Goal: Task Accomplishment & Management: Manage account settings

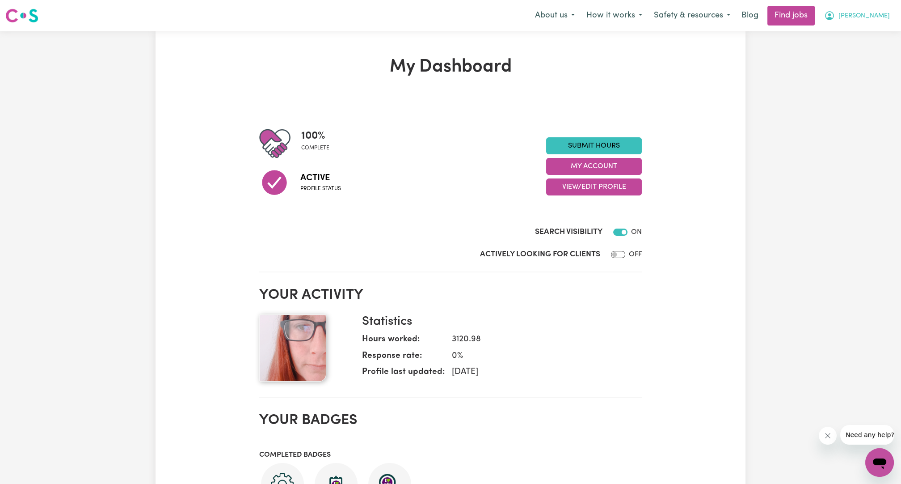
click at [873, 13] on span "[PERSON_NAME]" at bounding box center [863, 16] width 51 height 10
click at [860, 29] on link "My Account" at bounding box center [860, 34] width 71 height 17
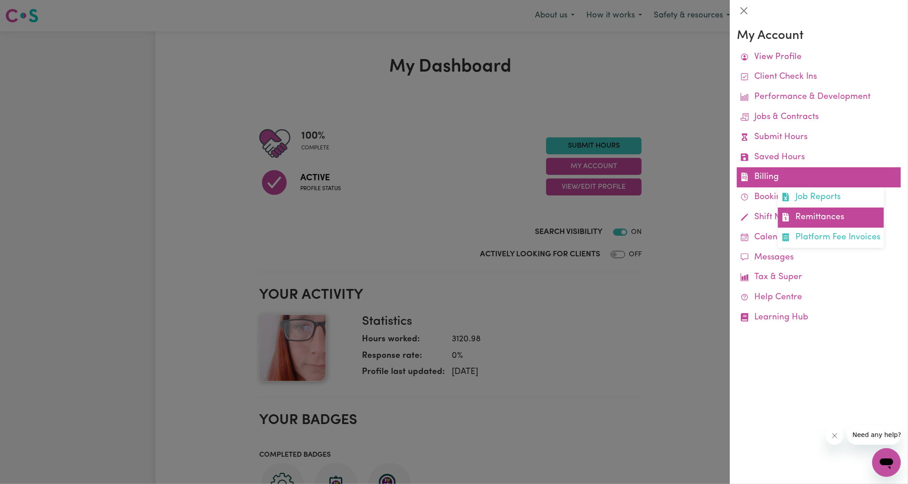
click at [809, 211] on link "Remittances" at bounding box center [831, 217] width 106 height 20
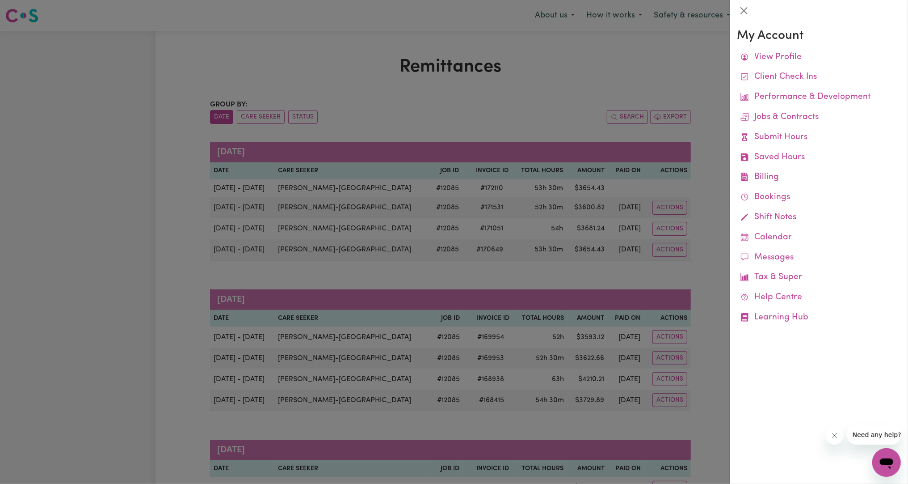
click at [639, 243] on div at bounding box center [454, 242] width 908 height 484
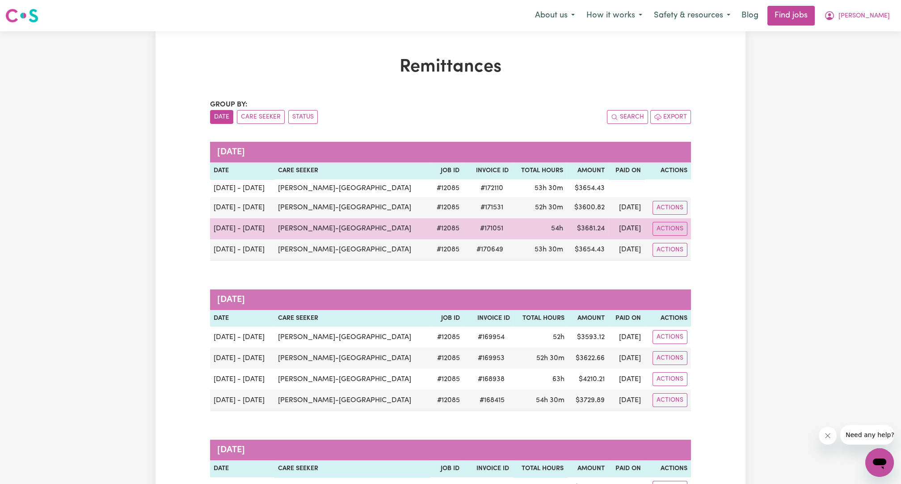
drag, startPoint x: 640, startPoint y: 251, endPoint x: 320, endPoint y: 220, distance: 321.9
click at [320, 220] on tbody "[DATE] - [DATE] [PERSON_NAME]-[GEOGRAPHIC_DATA] # 12085 # 172110 53h 30m $ 3654…" at bounding box center [450, 219] width 481 height 81
click at [320, 220] on td "[PERSON_NAME]-[GEOGRAPHIC_DATA]" at bounding box center [352, 228] width 156 height 21
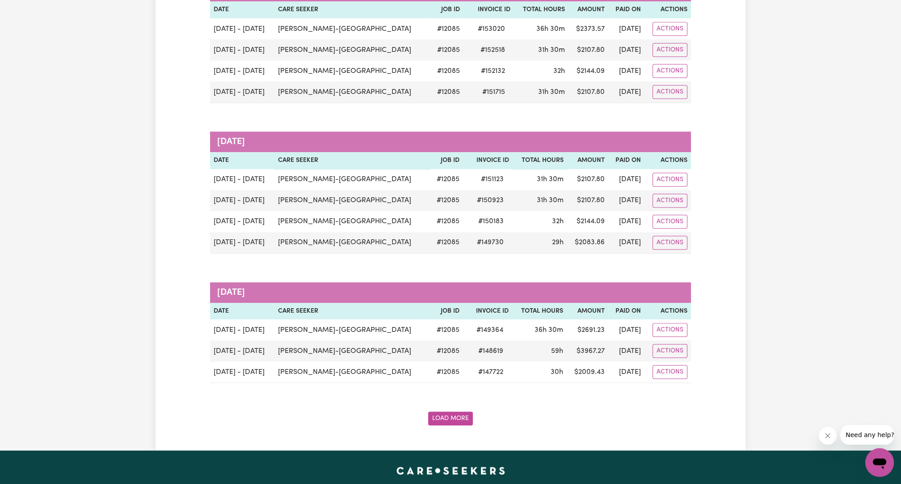
scroll to position [1547, 0]
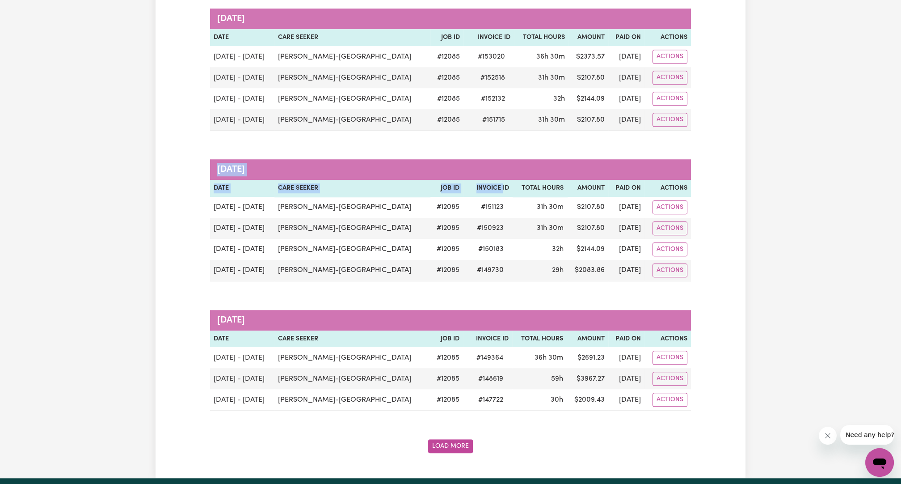
drag, startPoint x: 729, startPoint y: 260, endPoint x: 468, endPoint y: 171, distance: 274.8
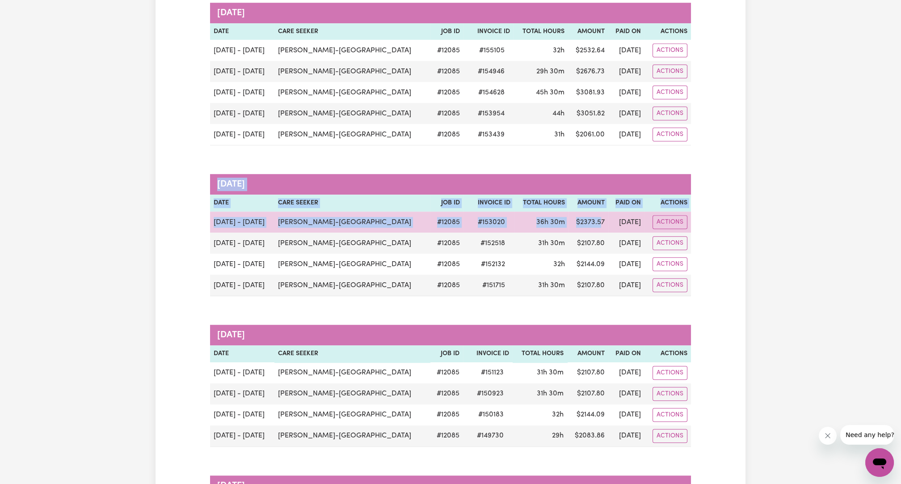
drag, startPoint x: 727, startPoint y: 240, endPoint x: 560, endPoint y: 202, distance: 170.3
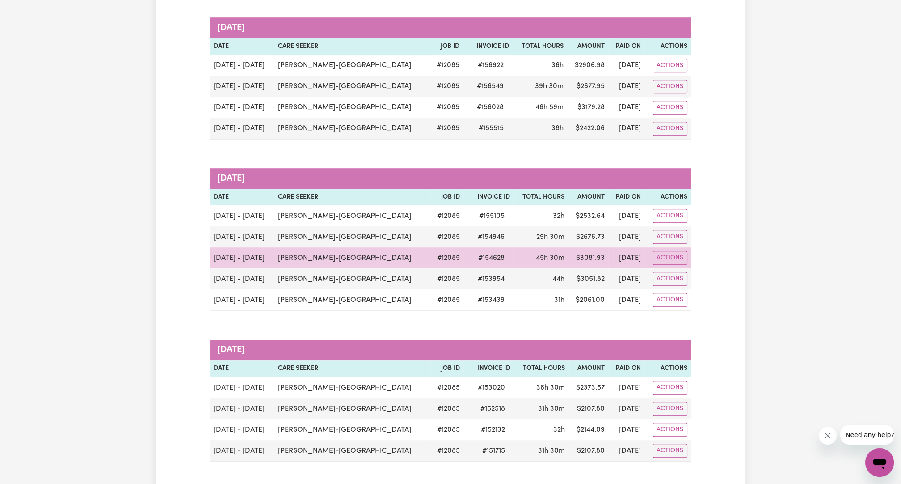
click at [568, 247] on td "$ 3081.93" at bounding box center [588, 257] width 40 height 21
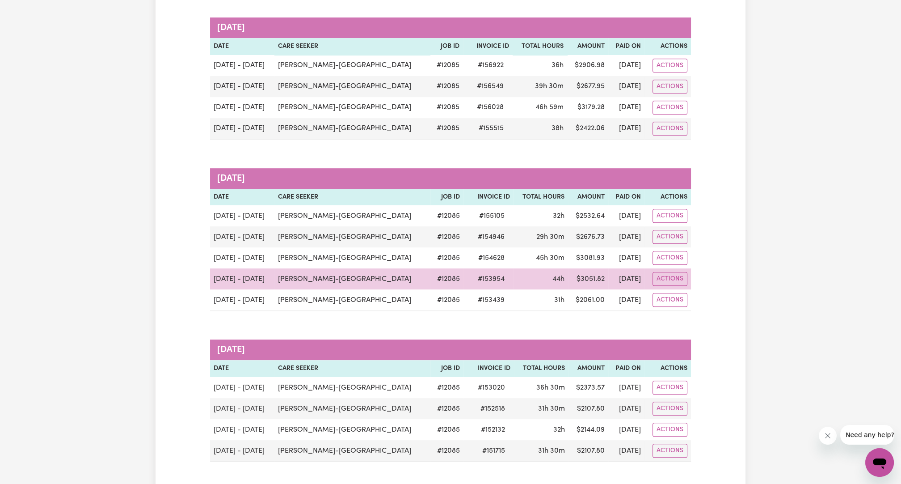
scroll to position [1050, 0]
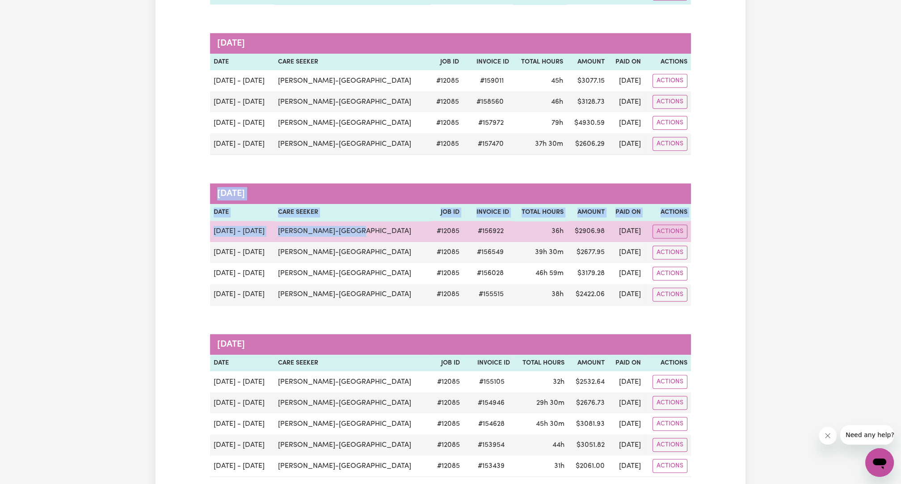
drag, startPoint x: 708, startPoint y: 284, endPoint x: 337, endPoint y: 213, distance: 378.1
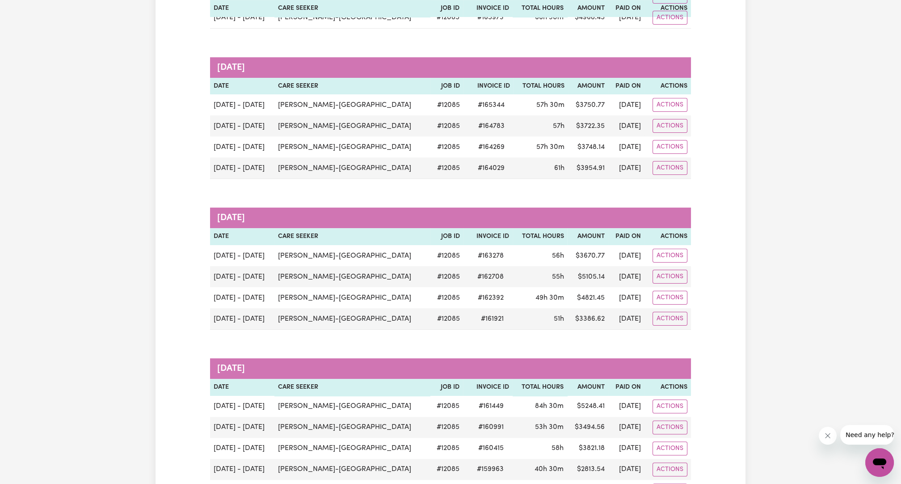
scroll to position [720, 0]
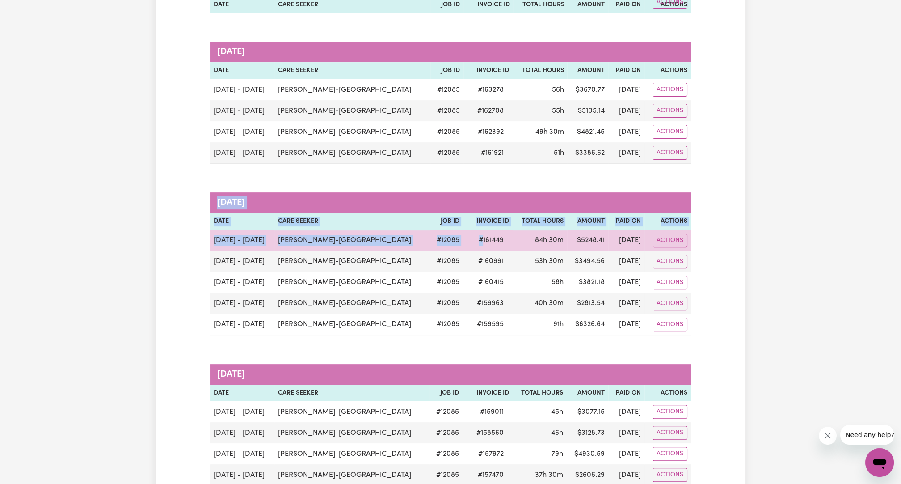
drag, startPoint x: 712, startPoint y: 311, endPoint x: 367, endPoint y: 236, distance: 353.1
click at [404, 231] on div "Remittances Group by: Date Care Seeker Status Search Export [DATE] Date Care Se…" at bounding box center [451, 308] width 590 height 1943
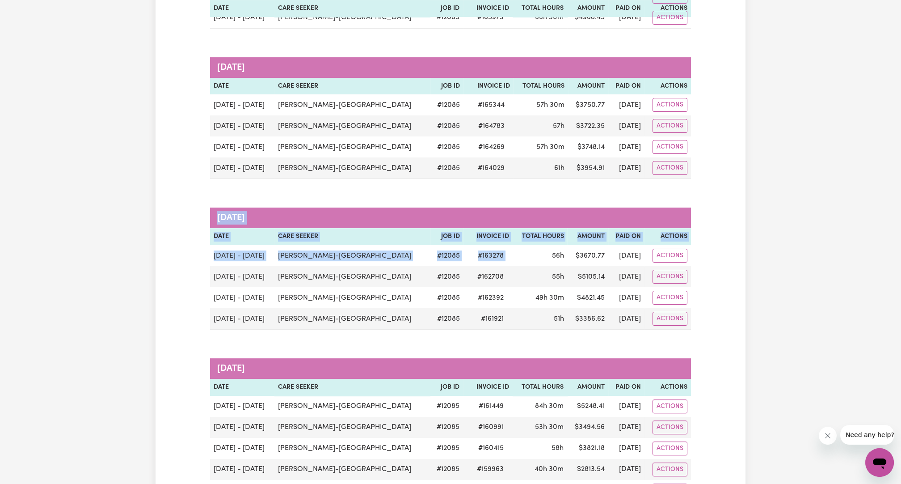
drag, startPoint x: 665, startPoint y: 298, endPoint x: 470, endPoint y: 229, distance: 206.1
click at [475, 237] on div "Remittances Group by: Date Care Seeker Status Search Export [DATE] Date Care Se…" at bounding box center [451, 474] width 590 height 1943
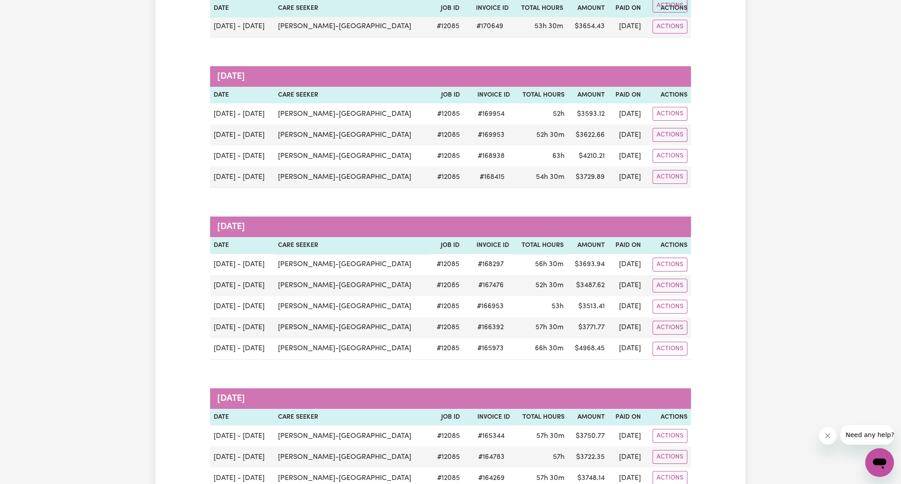
scroll to position [57, 0]
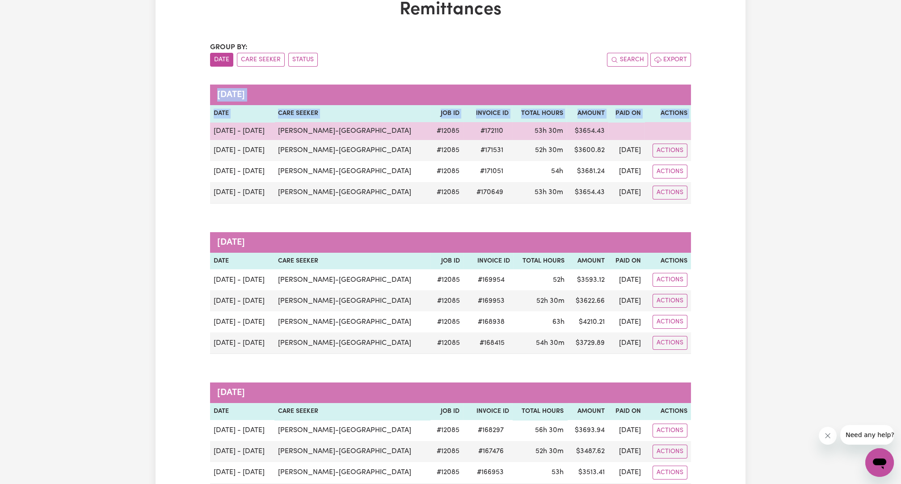
drag, startPoint x: 690, startPoint y: 190, endPoint x: 214, endPoint y: 128, distance: 479.9
click at [214, 128] on tbody "[DATE] - [DATE] [PERSON_NAME]-[GEOGRAPHIC_DATA] # 12085 # 172110 53h 30m $ 3654…" at bounding box center [450, 162] width 481 height 81
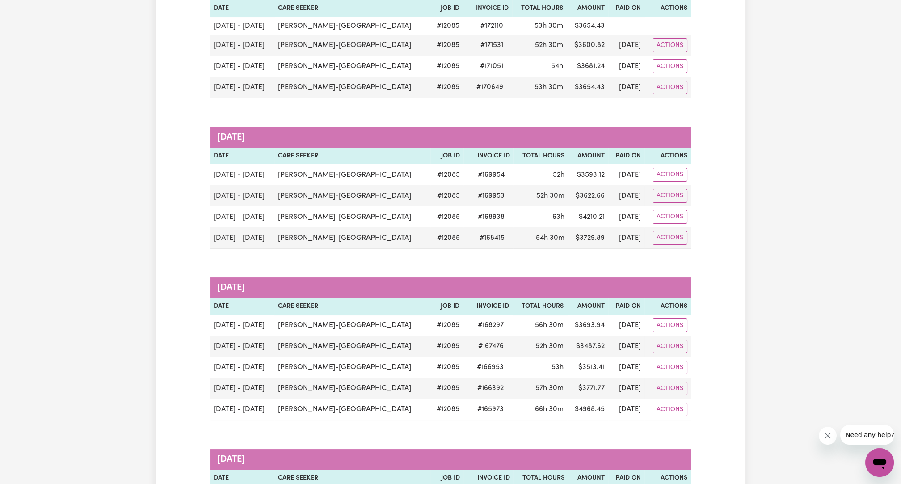
scroll to position [0, 0]
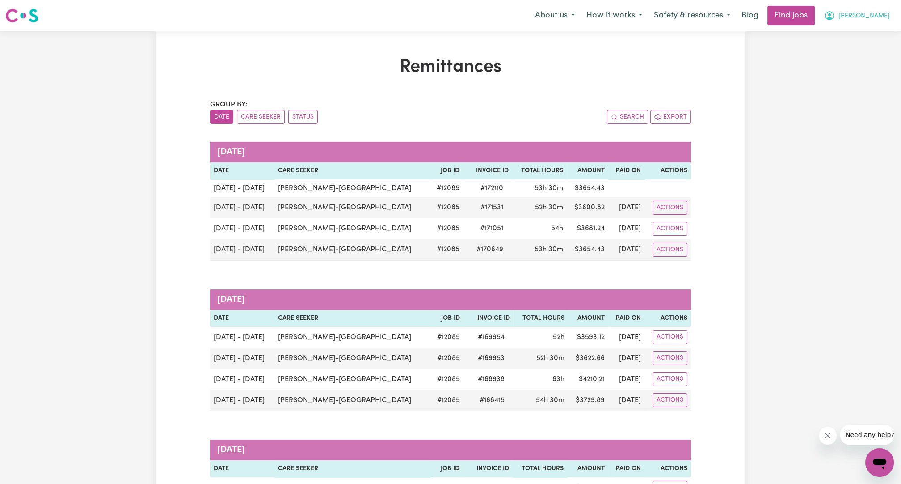
click at [880, 13] on span "[PERSON_NAME]" at bounding box center [863, 16] width 51 height 10
click at [836, 34] on link "My Account" at bounding box center [860, 34] width 71 height 17
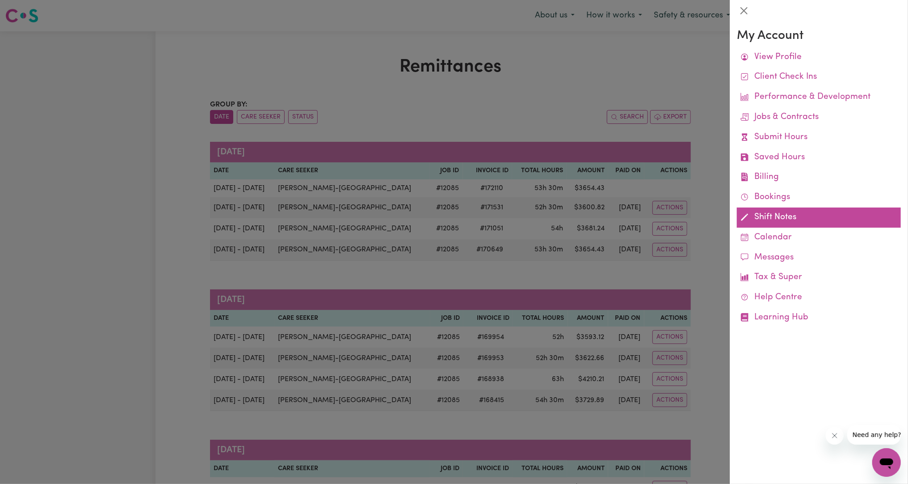
click at [766, 213] on link "Shift Notes" at bounding box center [819, 217] width 164 height 20
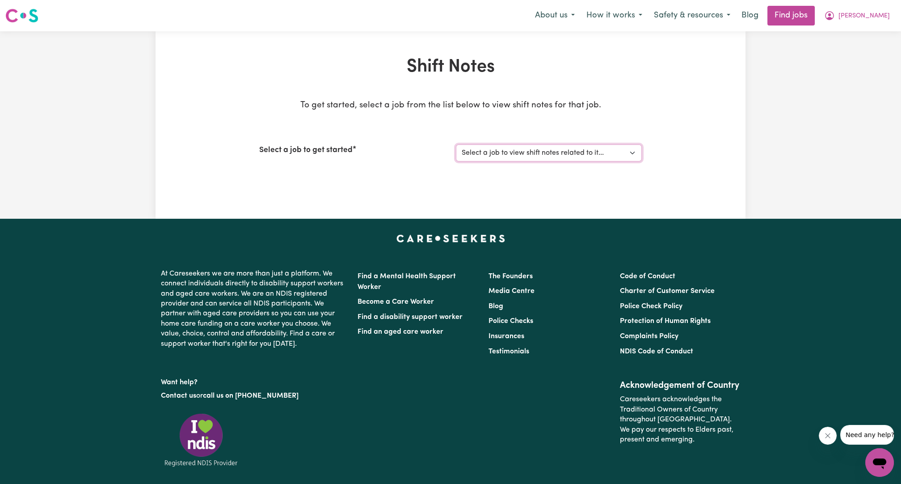
click at [550, 153] on select "Select a job to view shift notes related to it... [[PERSON_NAME]-[GEOGRAPHIC_DA…" at bounding box center [549, 152] width 186 height 17
select select "12085"
click at [456, 144] on select "Select a job to view shift notes related to it... [[PERSON_NAME]-[GEOGRAPHIC_DA…" at bounding box center [549, 152] width 186 height 17
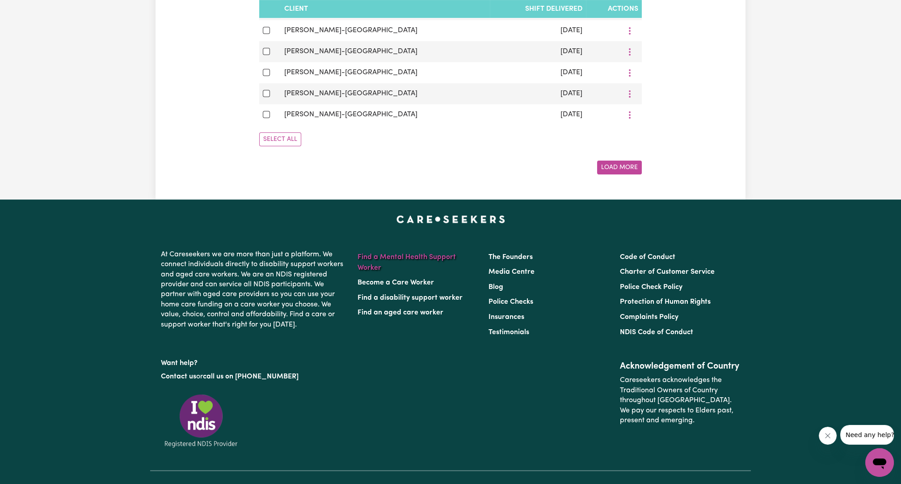
scroll to position [662, 0]
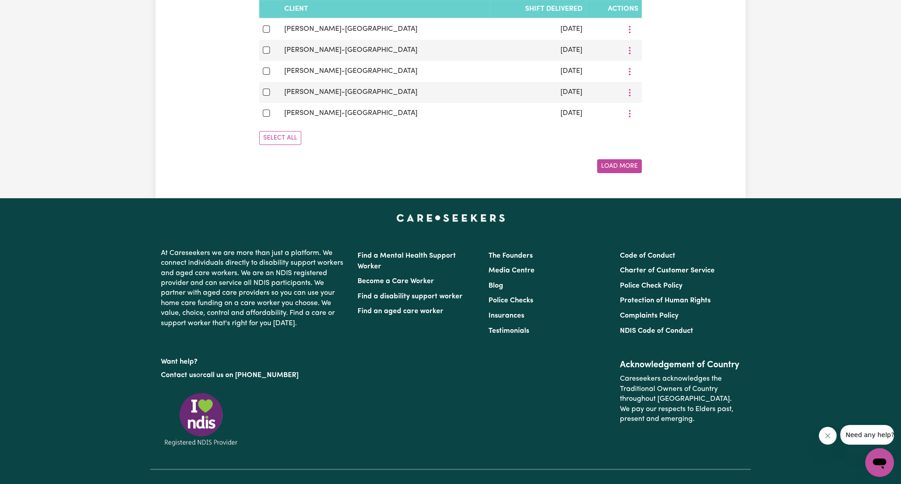
click at [275, 146] on div "Select All" at bounding box center [450, 138] width 383 height 28
click at [641, 167] on button "Load More" at bounding box center [619, 166] width 45 height 14
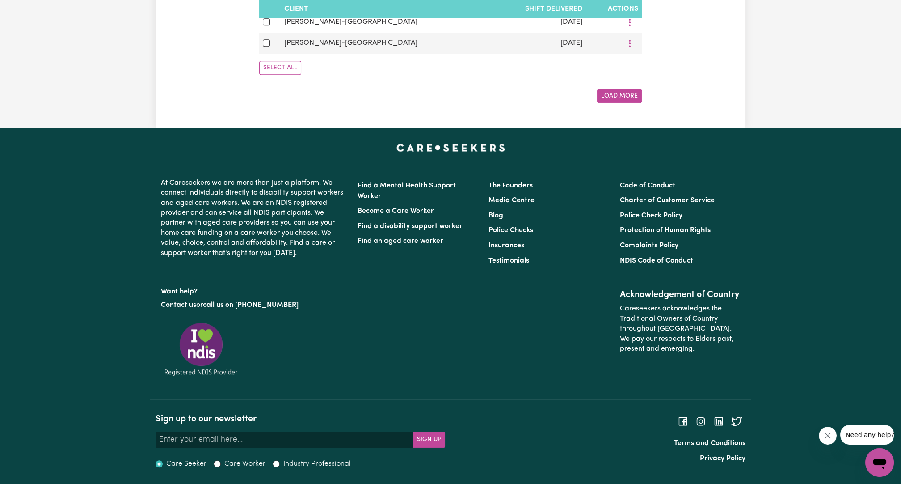
click at [623, 89] on button "Load More" at bounding box center [619, 96] width 45 height 14
click at [621, 96] on button "Load More" at bounding box center [619, 96] width 45 height 14
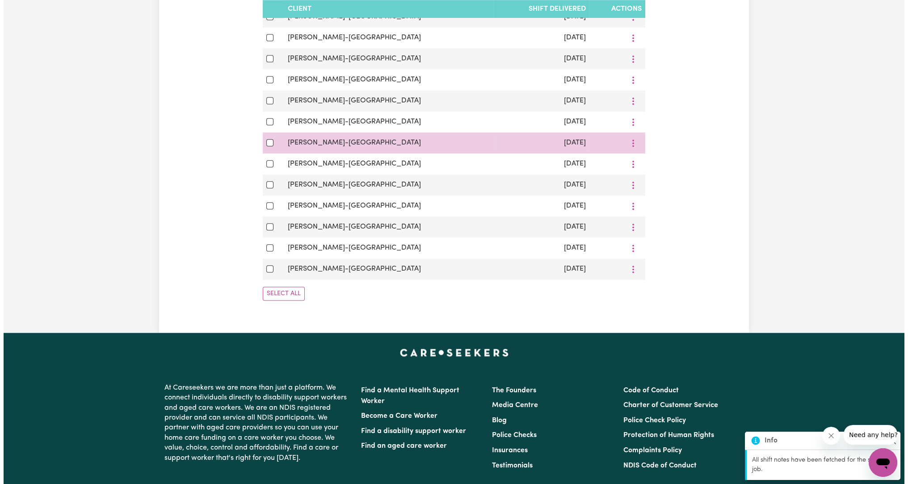
scroll to position [1953, 0]
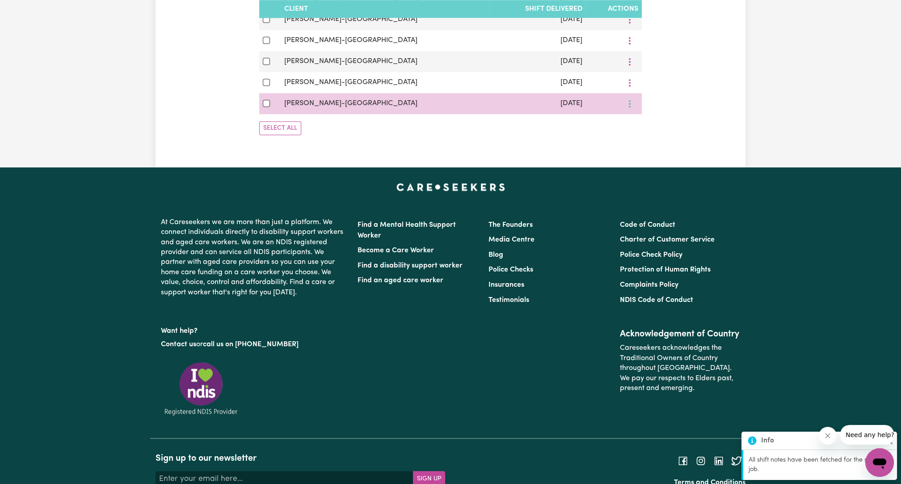
click at [629, 110] on button "More options" at bounding box center [629, 104] width 17 height 14
click at [653, 127] on span "View/Update" at bounding box center [675, 124] width 44 height 7
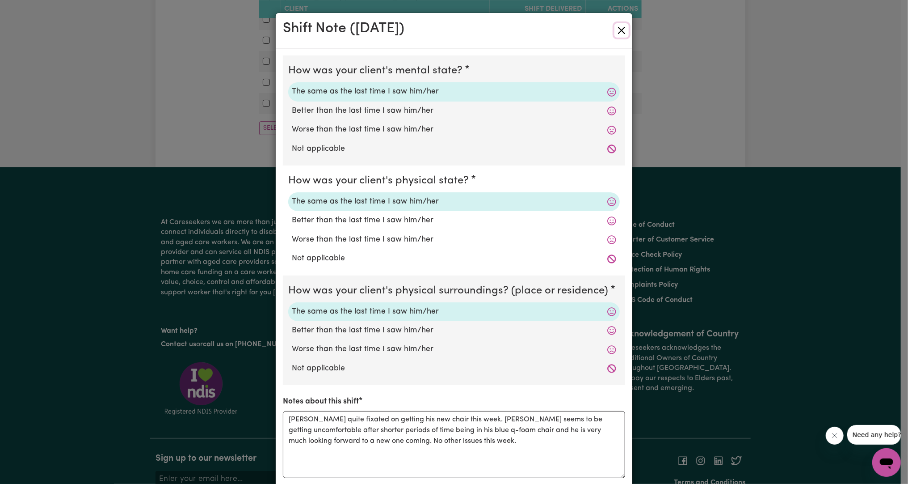
click at [617, 32] on button "Close" at bounding box center [622, 30] width 14 height 14
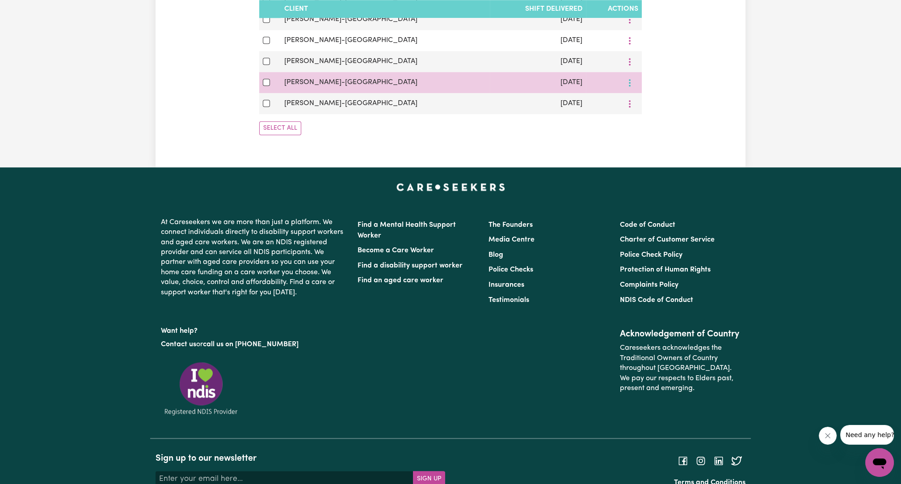
click at [632, 89] on button "More options" at bounding box center [629, 83] width 17 height 14
click at [642, 109] on span at bounding box center [645, 103] width 7 height 11
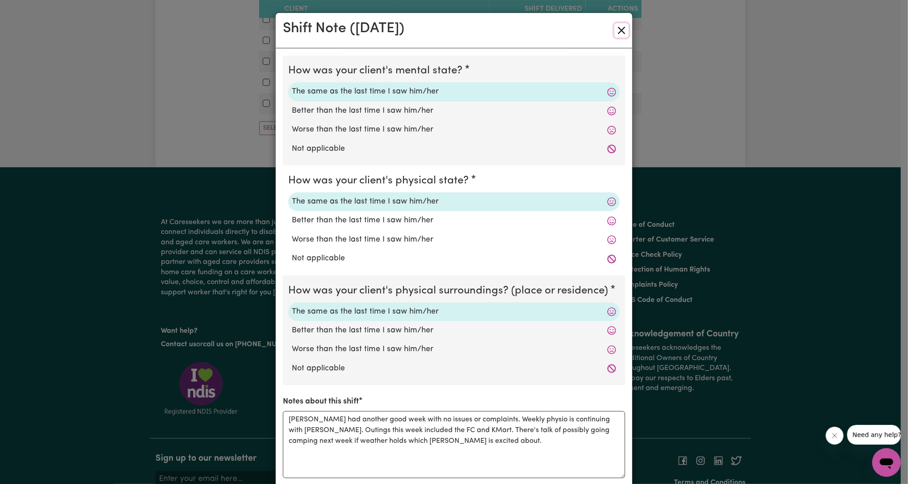
click at [620, 34] on button "Close" at bounding box center [622, 30] width 14 height 14
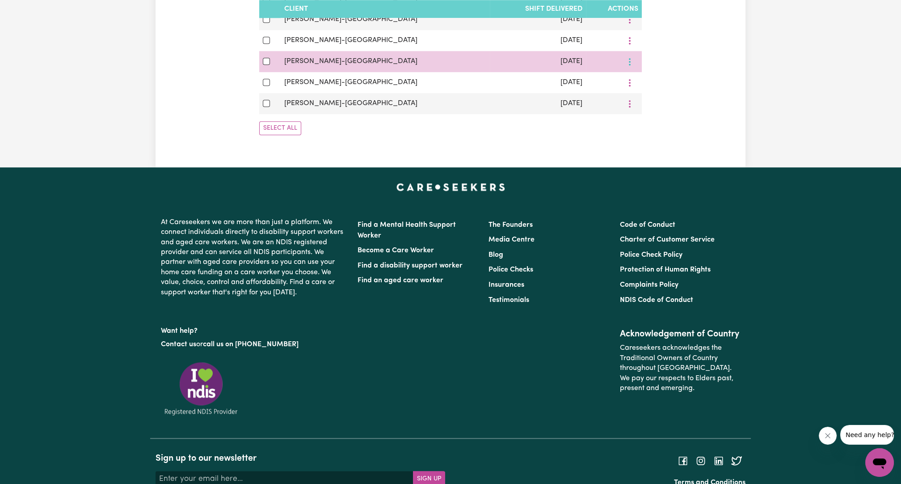
click at [634, 67] on button "More options" at bounding box center [629, 62] width 17 height 14
click at [636, 85] on link "View/Update" at bounding box center [670, 82] width 71 height 18
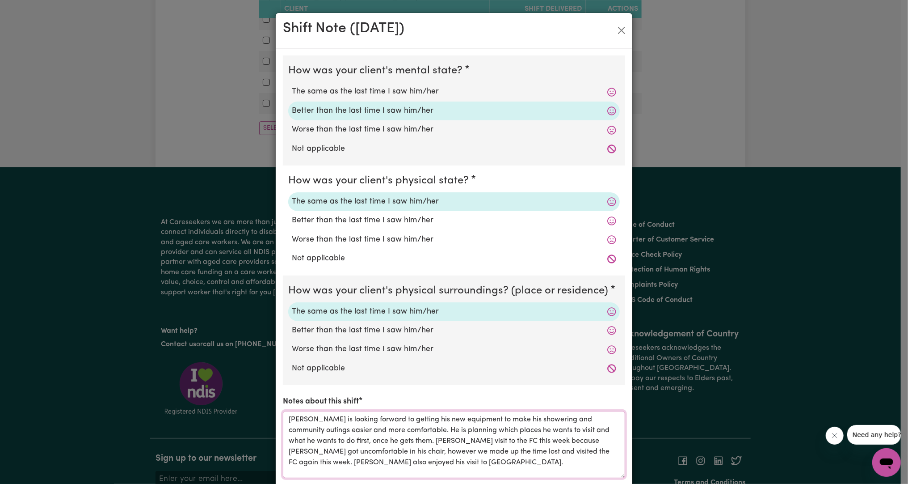
drag, startPoint x: 411, startPoint y: 442, endPoint x: 428, endPoint y: 459, distance: 24.0
click at [428, 459] on textarea "[PERSON_NAME] is looking forward to getting his new equipment to make his showe…" at bounding box center [454, 444] width 342 height 67
drag, startPoint x: 429, startPoint y: 463, endPoint x: 279, endPoint y: 420, distance: 155.6
click at [283, 420] on textarea "[PERSON_NAME] is looking forward to getting his new equipment to make his showe…" at bounding box center [454, 444] width 342 height 67
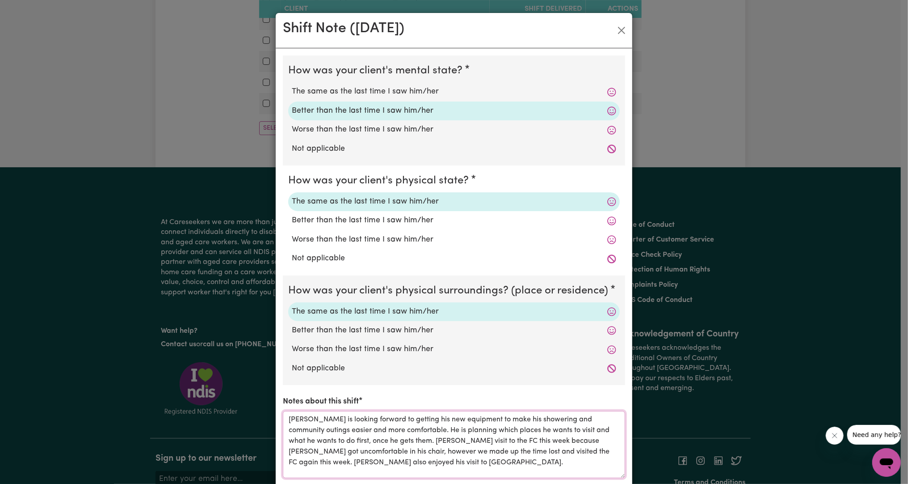
click at [360, 450] on textarea "[PERSON_NAME] is looking forward to getting his new equipment to make his showe…" at bounding box center [454, 444] width 342 height 67
drag, startPoint x: 399, startPoint y: 427, endPoint x: 422, endPoint y: 447, distance: 30.1
click at [422, 447] on textarea "[PERSON_NAME] is looking forward to getting his new equipment to make his showe…" at bounding box center [454, 444] width 342 height 67
click at [617, 32] on button "Close" at bounding box center [622, 30] width 14 height 14
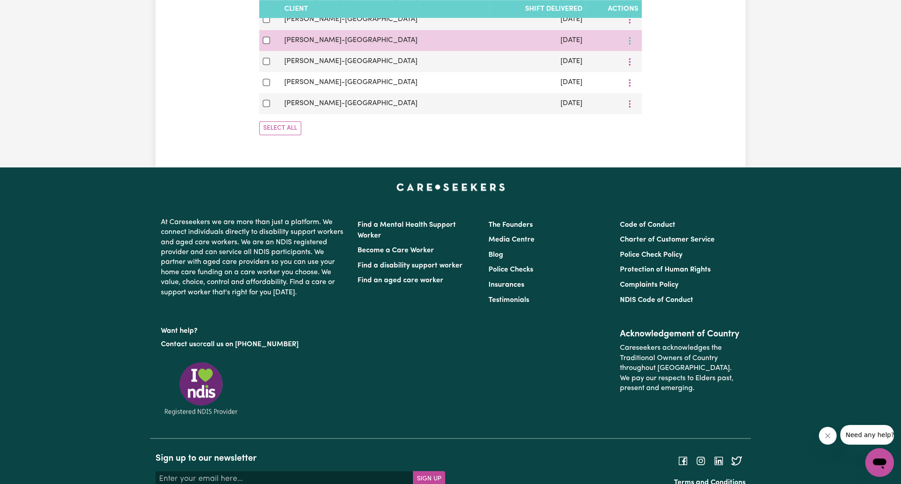
click at [632, 45] on button "More options" at bounding box center [629, 41] width 17 height 14
click at [635, 58] on link "View/Update" at bounding box center [670, 61] width 71 height 18
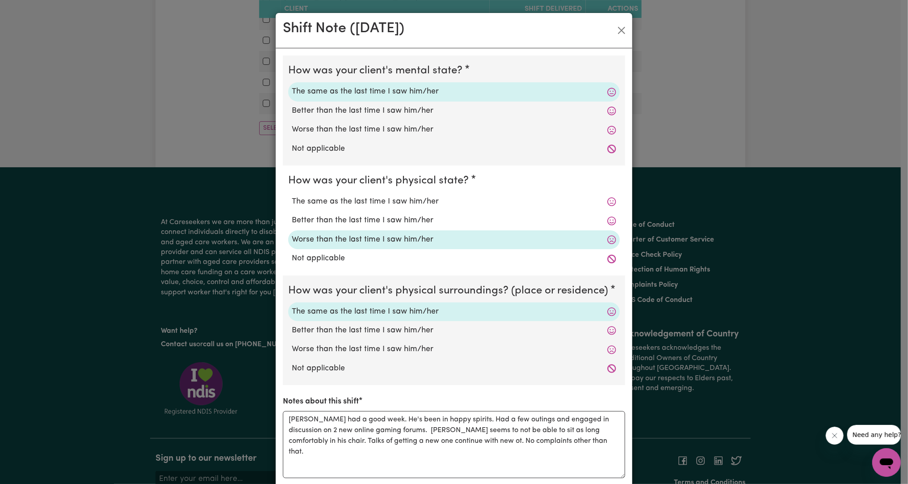
scroll to position [138, 0]
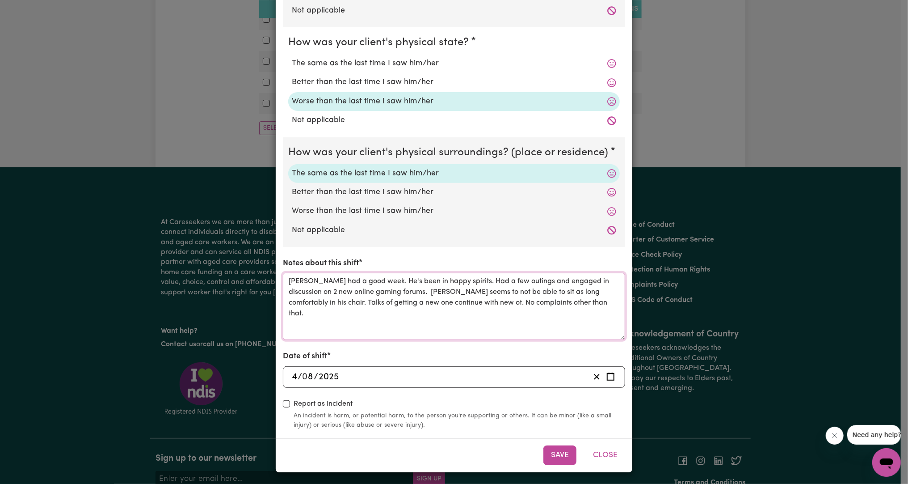
drag, startPoint x: 560, startPoint y: 304, endPoint x: 256, endPoint y: 281, distance: 304.4
click at [256, 281] on div "Shift Note ( [DATE] ) How was your client's mental state? The same as the last …" at bounding box center [454, 242] width 908 height 484
drag, startPoint x: 467, startPoint y: 287, endPoint x: 479, endPoint y: 278, distance: 15.6
click at [467, 287] on textarea "[PERSON_NAME] had a good week. He's been in happy spirits. Had a few outings an…" at bounding box center [454, 306] width 342 height 67
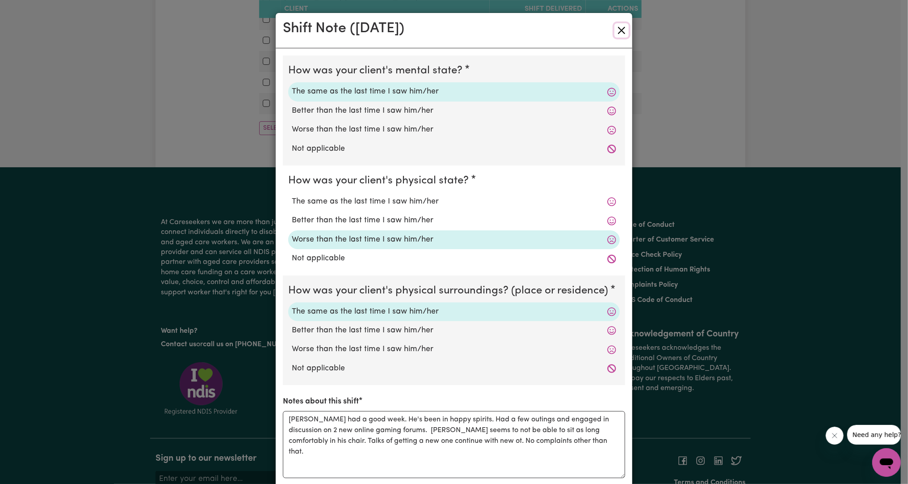
click at [621, 29] on button "Close" at bounding box center [622, 30] width 14 height 14
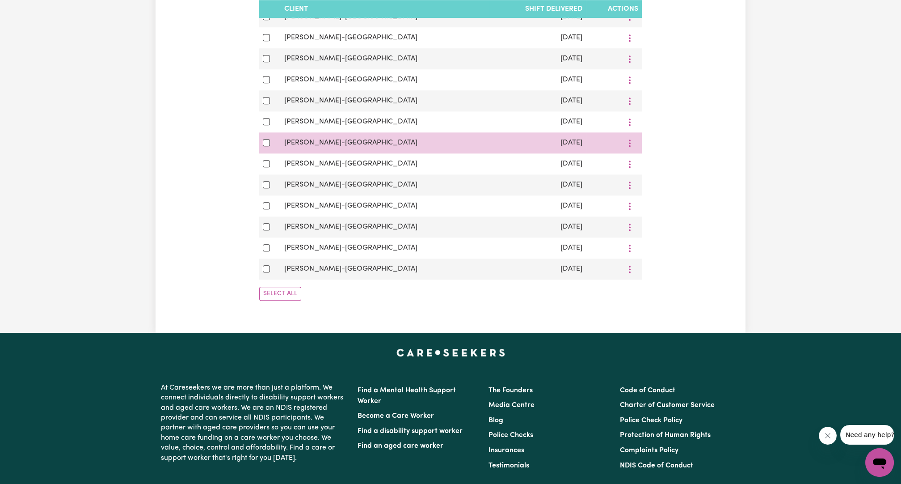
scroll to position [1622, 0]
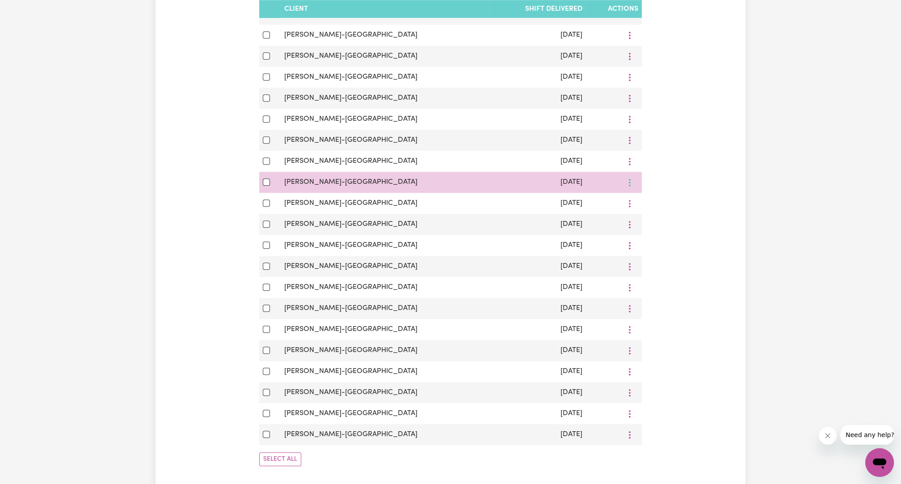
click at [632, 186] on button "More options" at bounding box center [629, 182] width 17 height 14
click at [643, 202] on link "View/Update" at bounding box center [670, 203] width 71 height 18
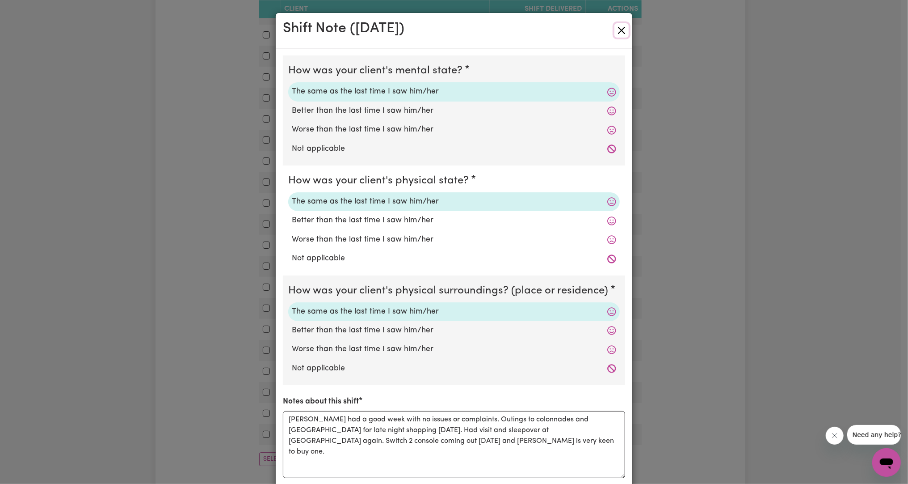
click at [617, 37] on button "Close" at bounding box center [622, 30] width 14 height 14
